Goal: Task Accomplishment & Management: Manage account settings

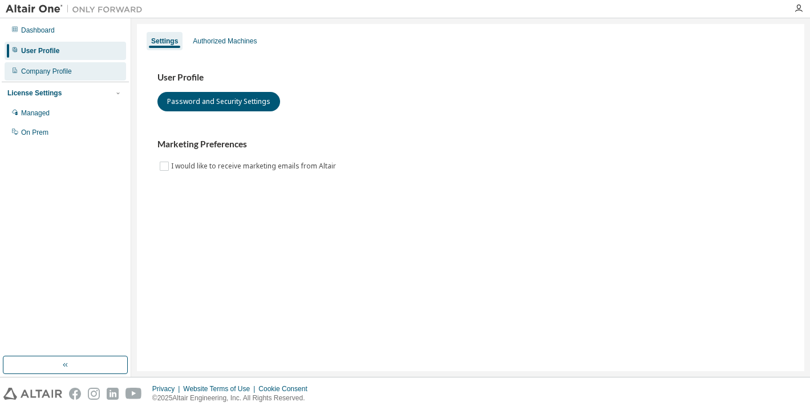
click at [54, 74] on div "Company Profile" at bounding box center [46, 71] width 51 height 9
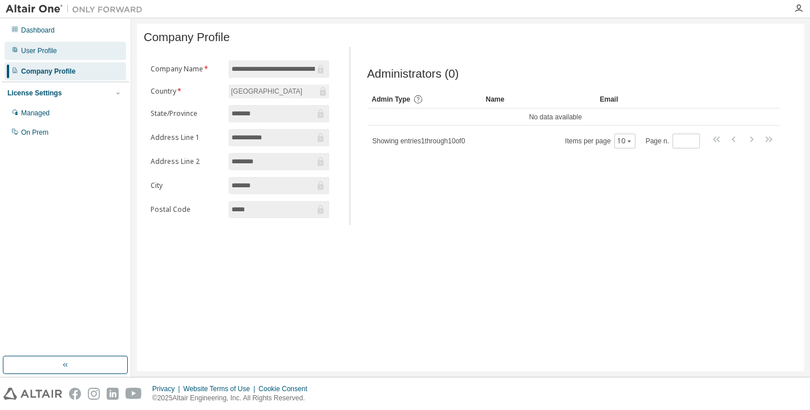
click at [50, 49] on div "User Profile" at bounding box center [39, 50] width 36 height 9
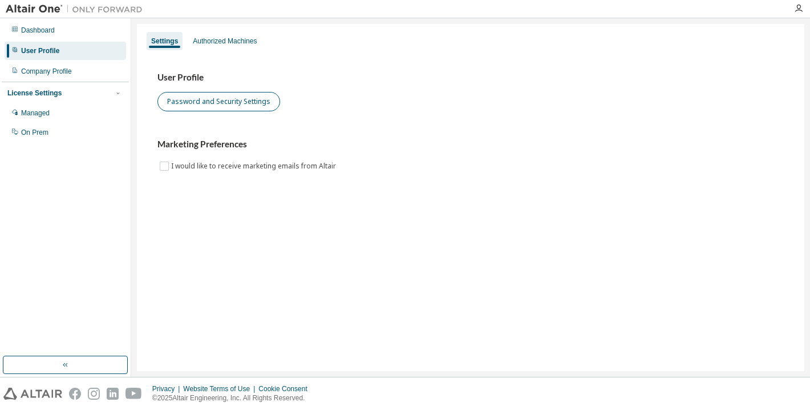
click at [207, 95] on button "Password and Security Settings" at bounding box center [218, 101] width 123 height 19
click at [795, 10] on icon "button" at bounding box center [798, 8] width 9 height 9
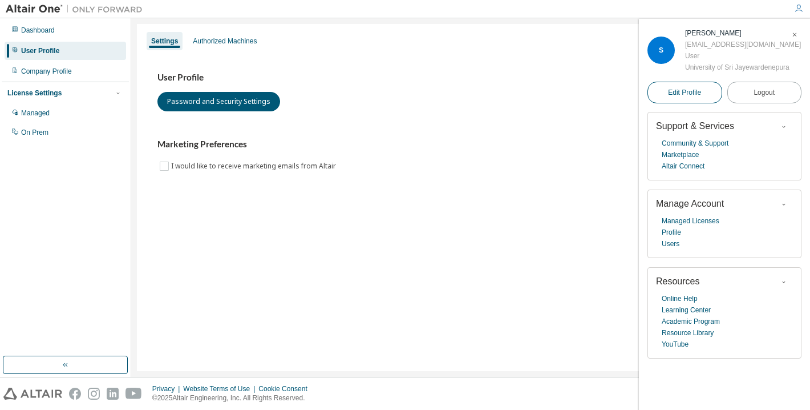
click at [685, 90] on span "Edit Profile" at bounding box center [684, 92] width 33 height 9
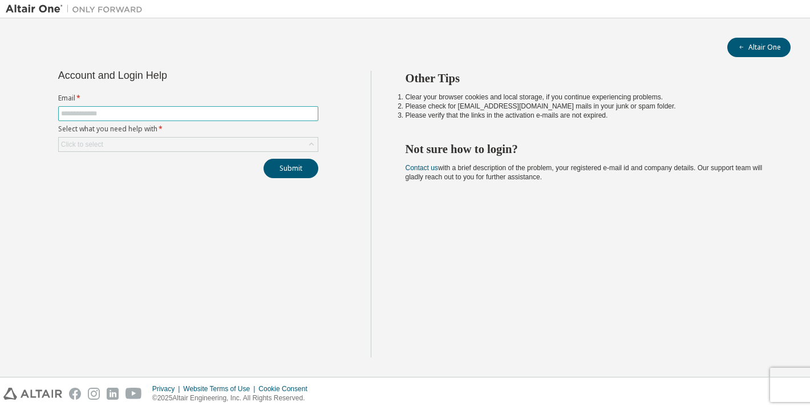
click at [114, 110] on input "text" at bounding box center [188, 113] width 254 height 9
type input "**********"
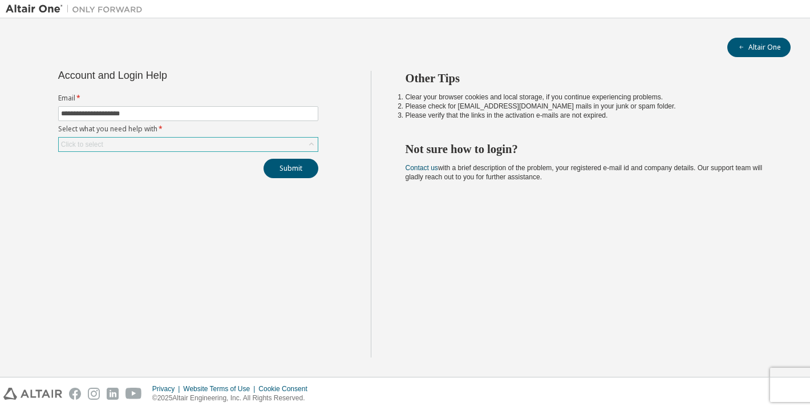
click at [115, 143] on div "Click to select" at bounding box center [188, 144] width 259 height 14
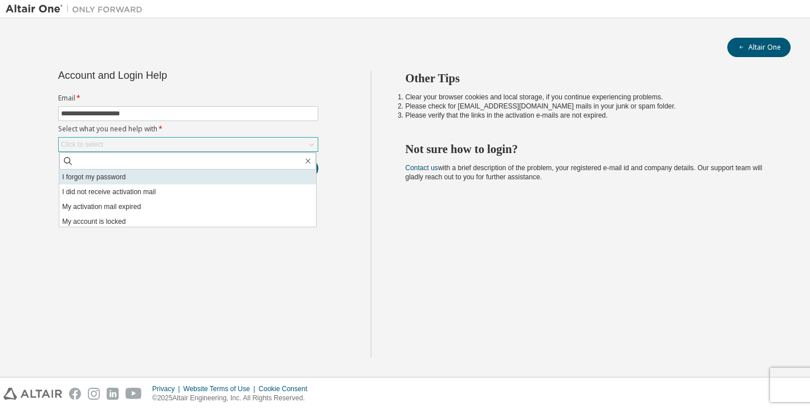
click at [112, 172] on li "I forgot my password" at bounding box center [187, 176] width 257 height 15
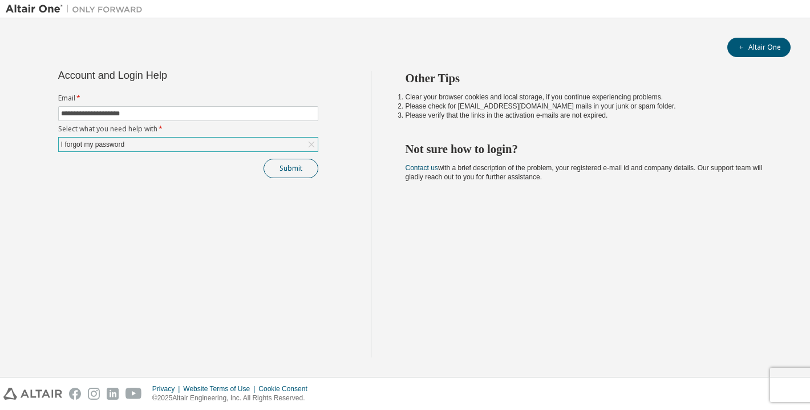
click at [274, 160] on button "Submit" at bounding box center [291, 168] width 55 height 19
click at [294, 173] on button "Submit" at bounding box center [291, 168] width 55 height 19
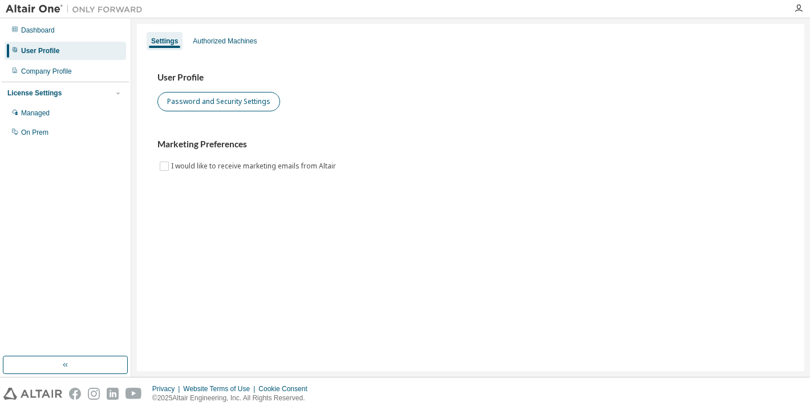
click at [220, 107] on button "Password and Security Settings" at bounding box center [218, 101] width 123 height 19
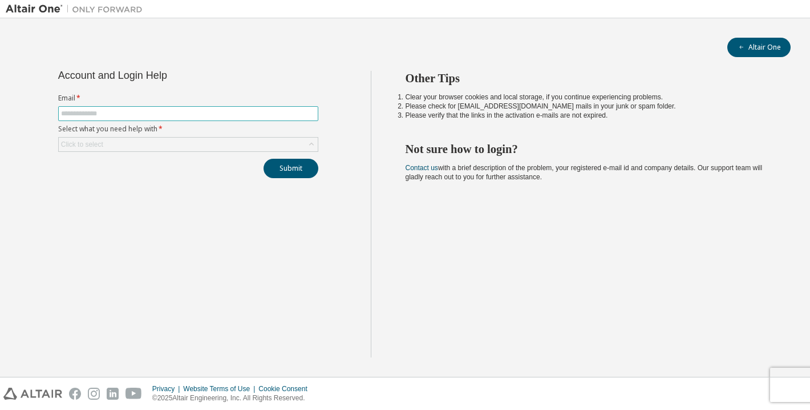
click at [184, 115] on input "text" at bounding box center [188, 113] width 254 height 9
type input "**********"
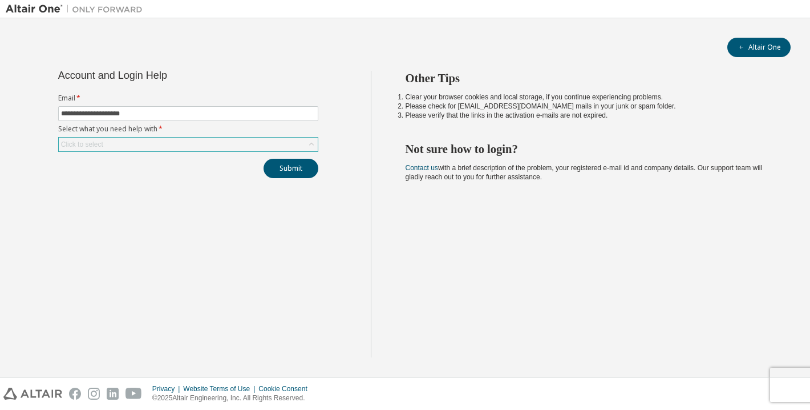
click at [198, 141] on div "Click to select" at bounding box center [188, 144] width 259 height 14
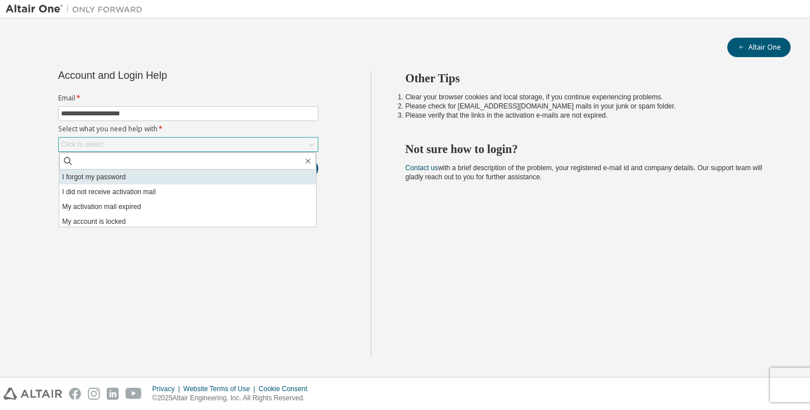
click at [143, 182] on li "I forgot my password" at bounding box center [187, 176] width 257 height 15
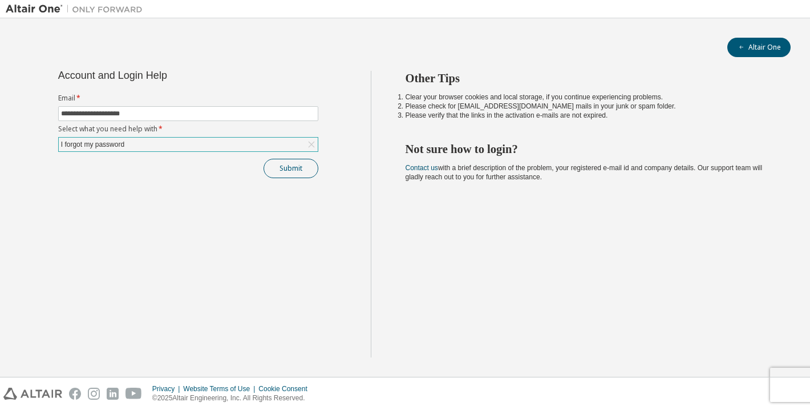
click at [301, 167] on button "Submit" at bounding box center [291, 168] width 55 height 19
